Goal: Task Accomplishment & Management: Manage account settings

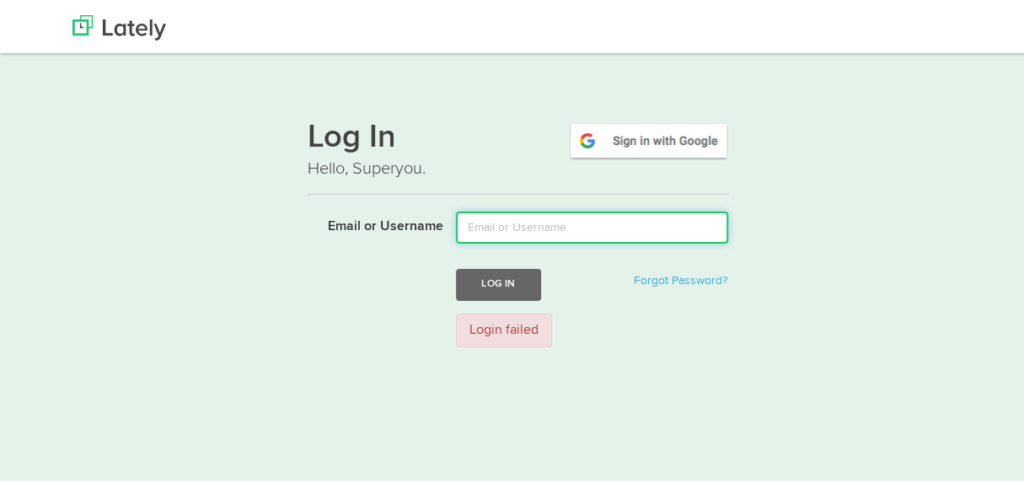
click at [468, 212] on input "Email or Username" at bounding box center [592, 225] width 272 height 32
type input "advpraveen92@gmail.com"
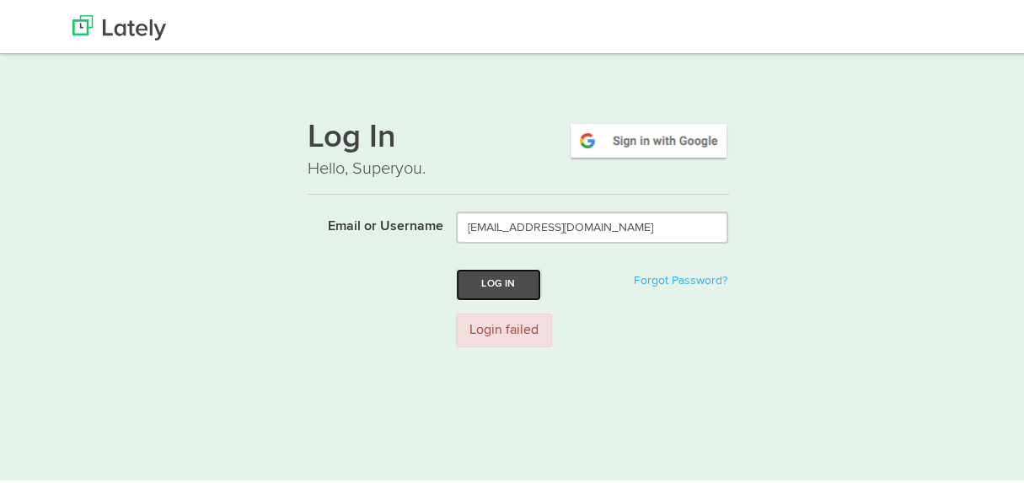
click at [507, 281] on button "Log In" at bounding box center [498, 281] width 84 height 31
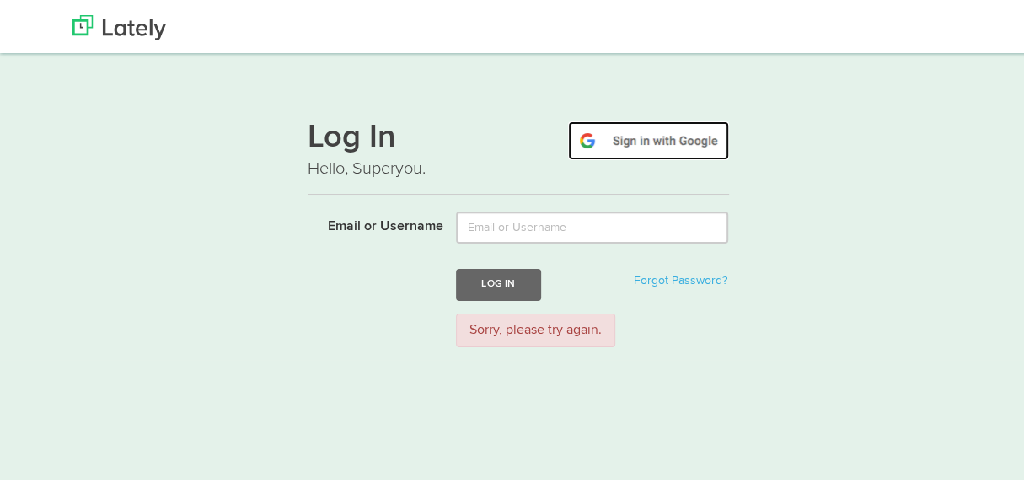
click at [609, 148] on img at bounding box center [648, 138] width 161 height 39
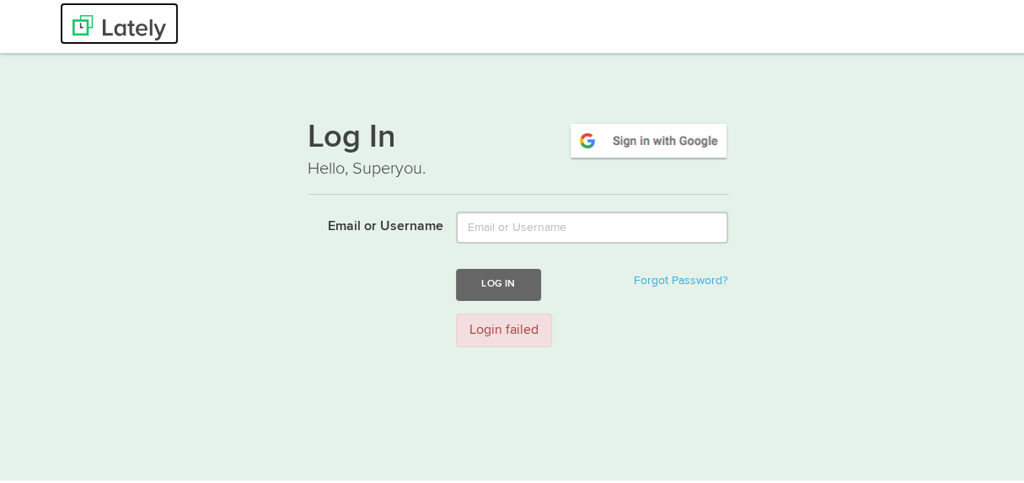
click at [130, 24] on img at bounding box center [120, 25] width 94 height 25
